Goal: Check status: Check status

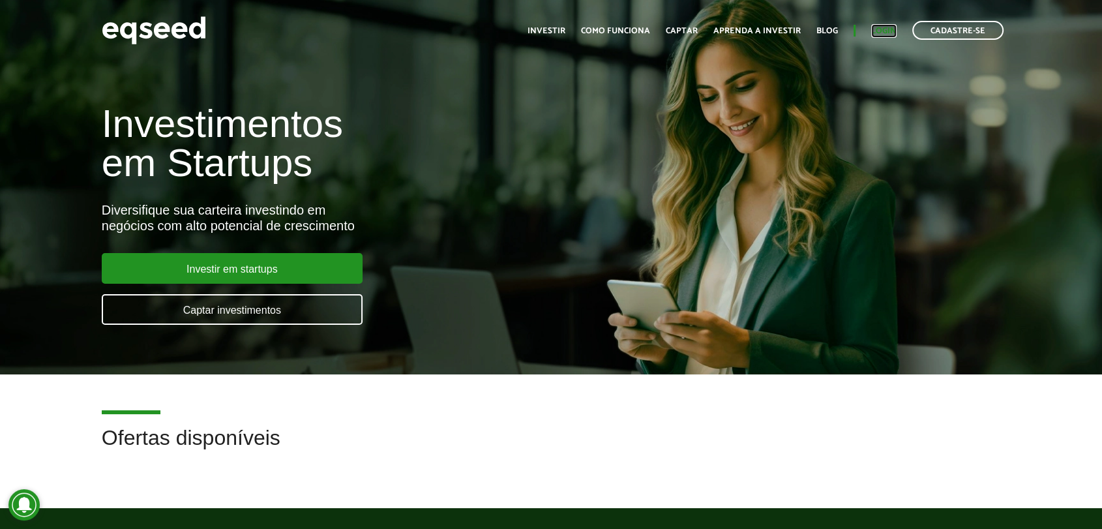
click at [883, 30] on link "Login" at bounding box center [884, 31] width 25 height 8
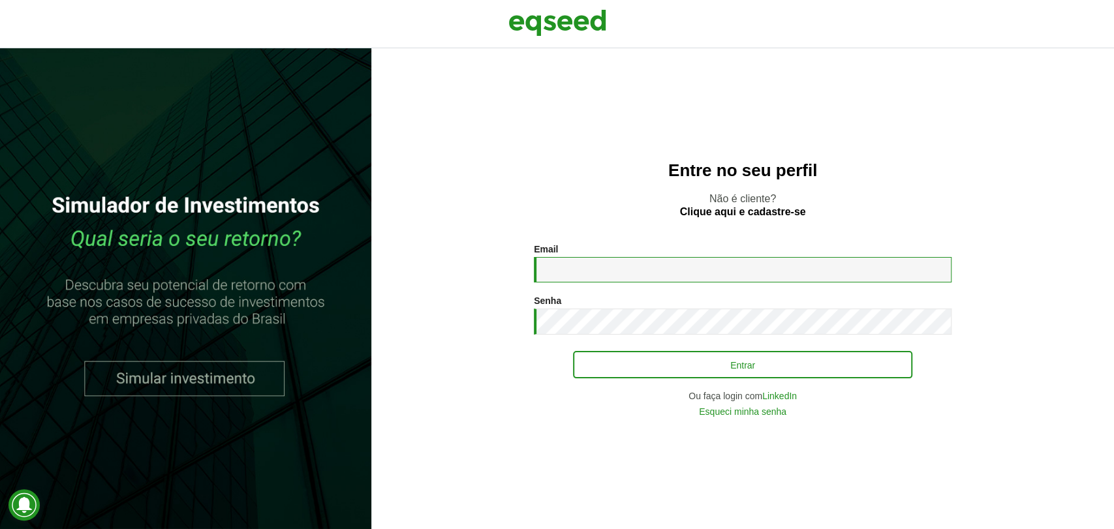
type input "**********"
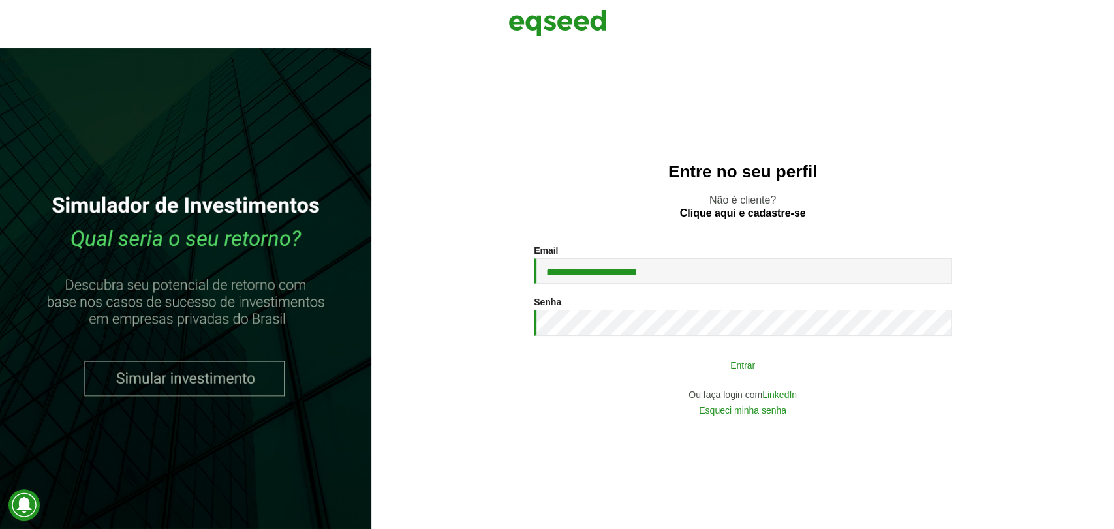
click at [664, 368] on button "Entrar" at bounding box center [742, 364] width 339 height 25
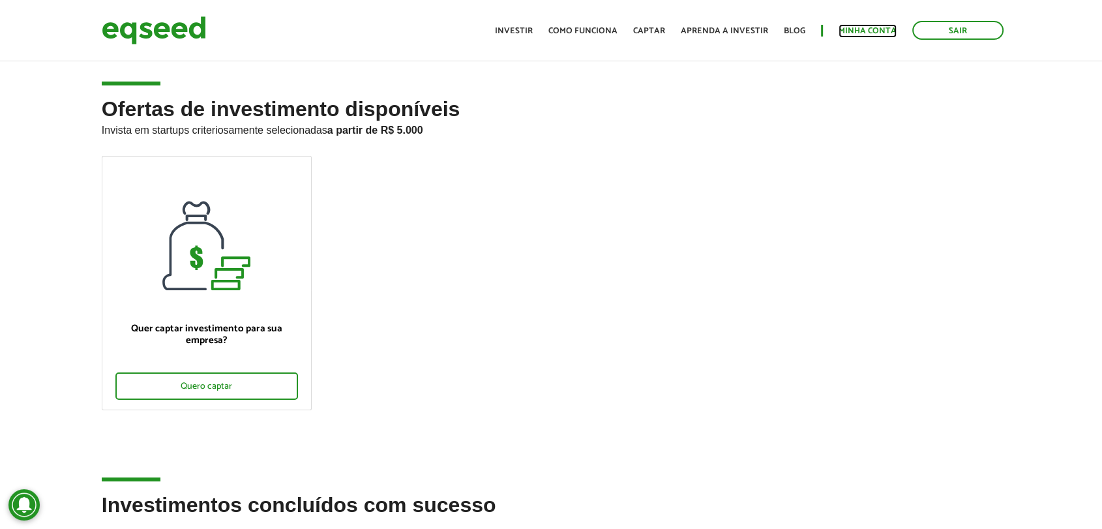
click at [876, 31] on link "Minha conta" at bounding box center [868, 31] width 58 height 8
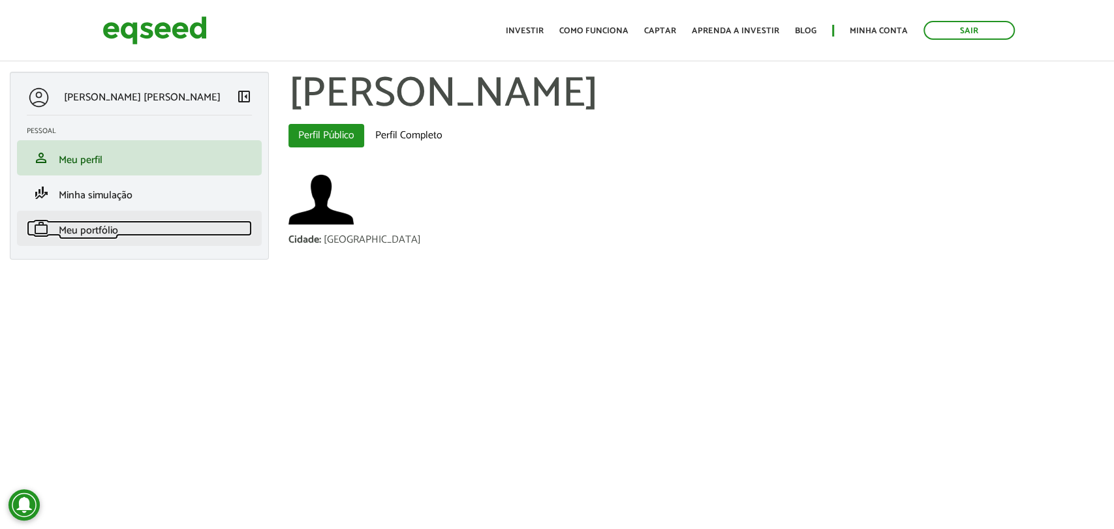
click at [153, 222] on link "work Meu portfólio" at bounding box center [139, 228] width 225 height 16
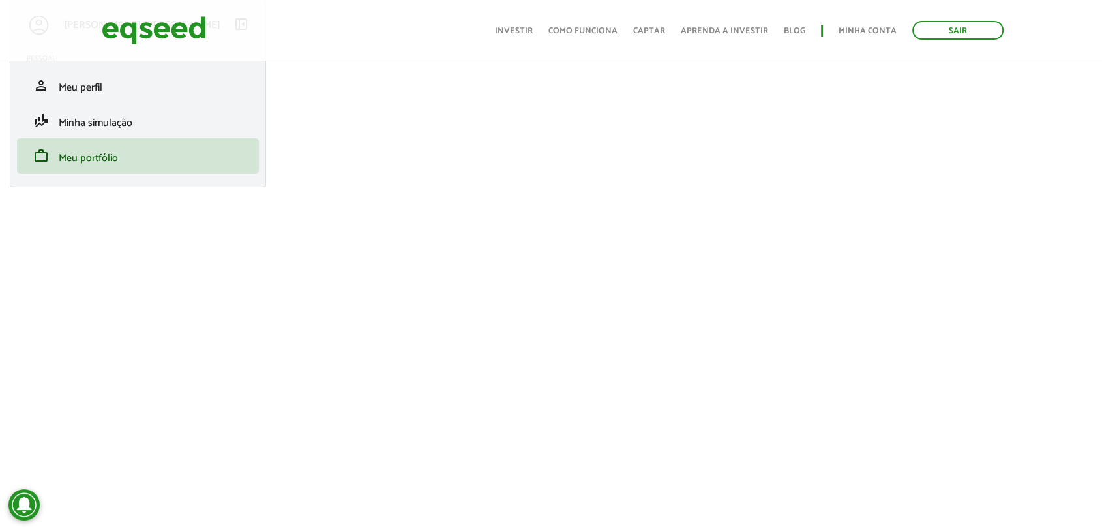
scroll to position [77, 0]
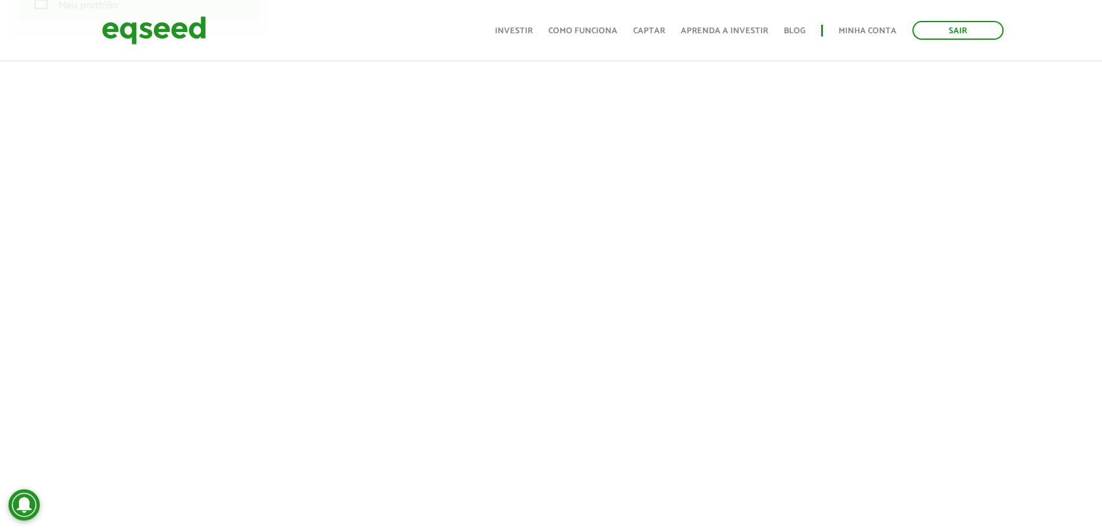
scroll to position [223, 0]
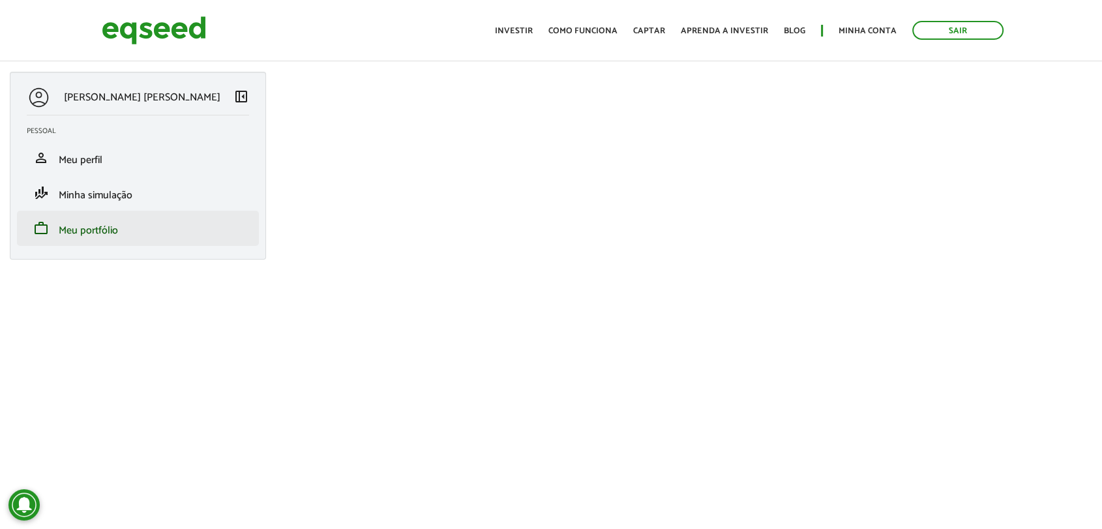
click at [102, 243] on li "work Meu portfólio" at bounding box center [138, 228] width 242 height 35
click at [116, 234] on span "Meu portfólio" at bounding box center [88, 231] width 59 height 18
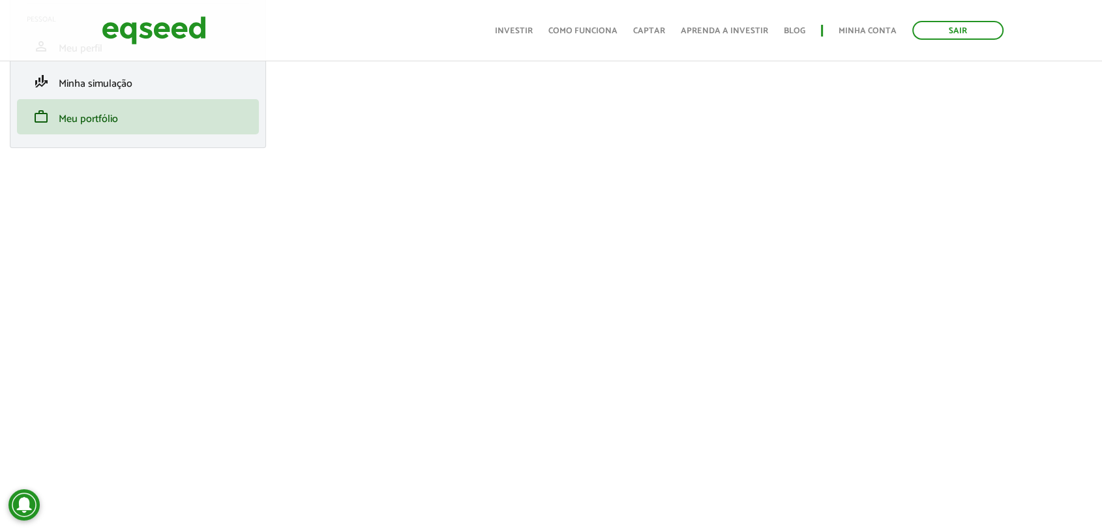
scroll to position [113, 0]
